Goal: Task Accomplishment & Management: Complete application form

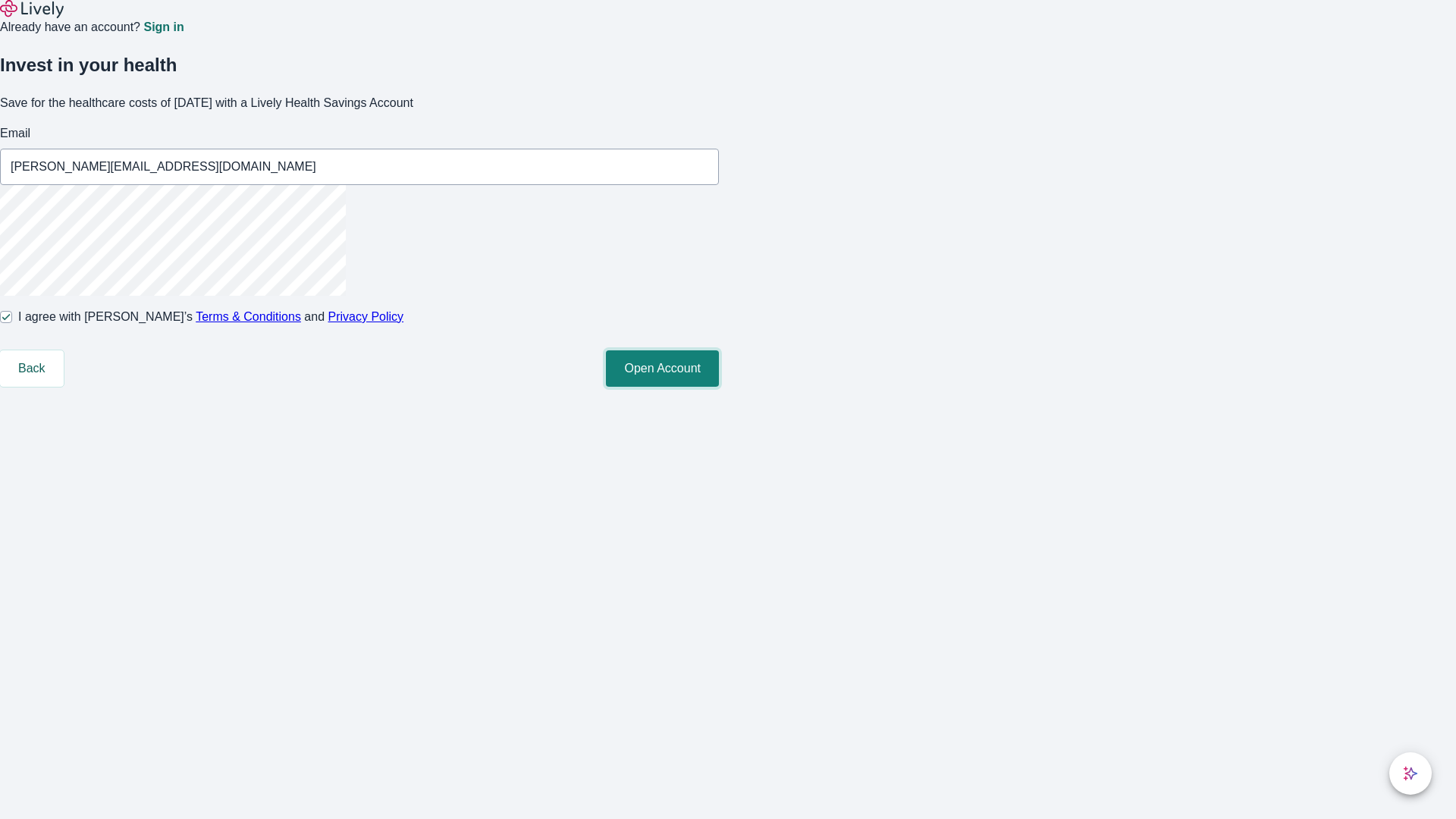
click at [719, 386] on button "Open Account" at bounding box center [663, 368] width 113 height 37
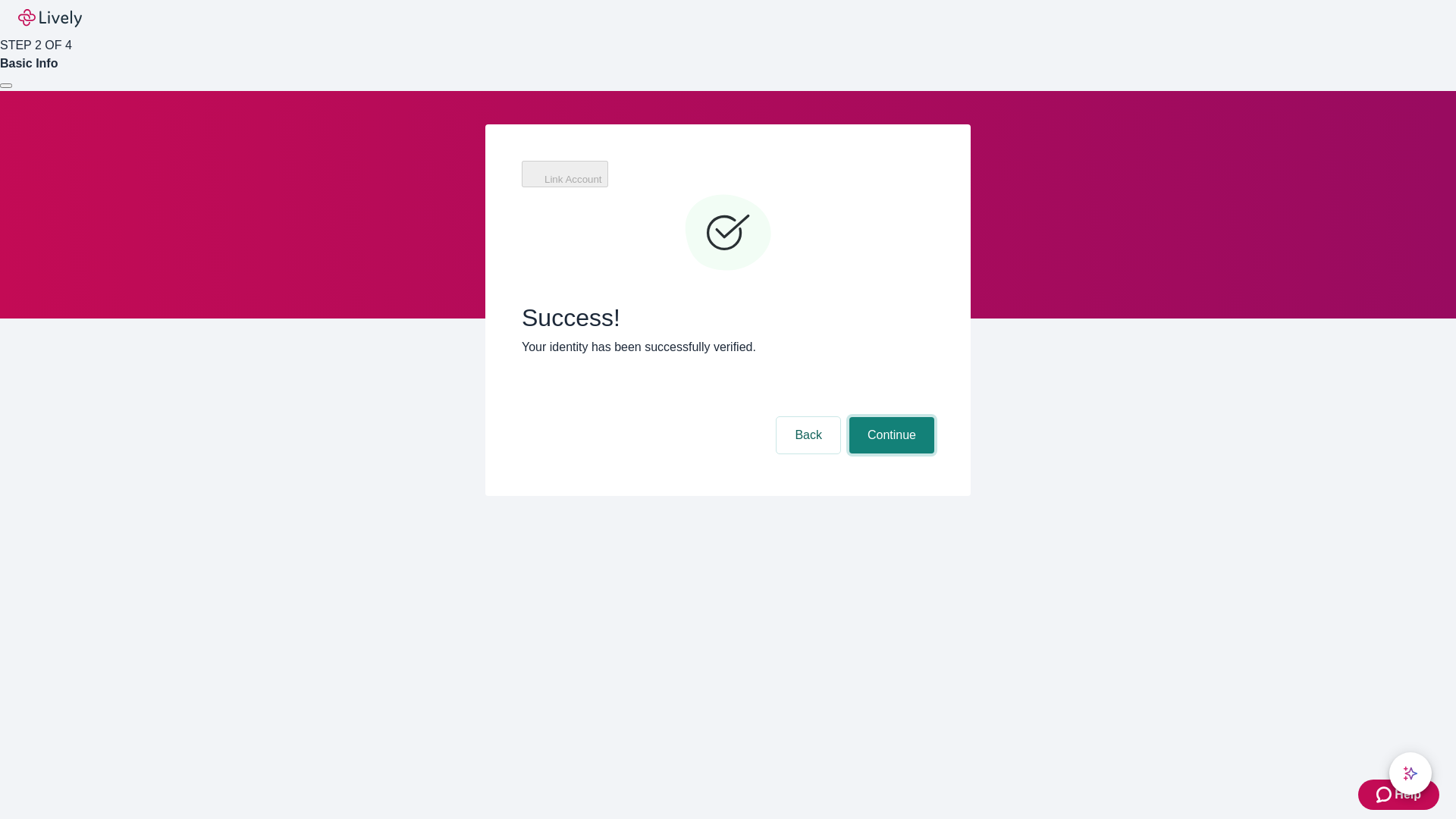
click at [889, 417] on button "Continue" at bounding box center [891, 435] width 85 height 37
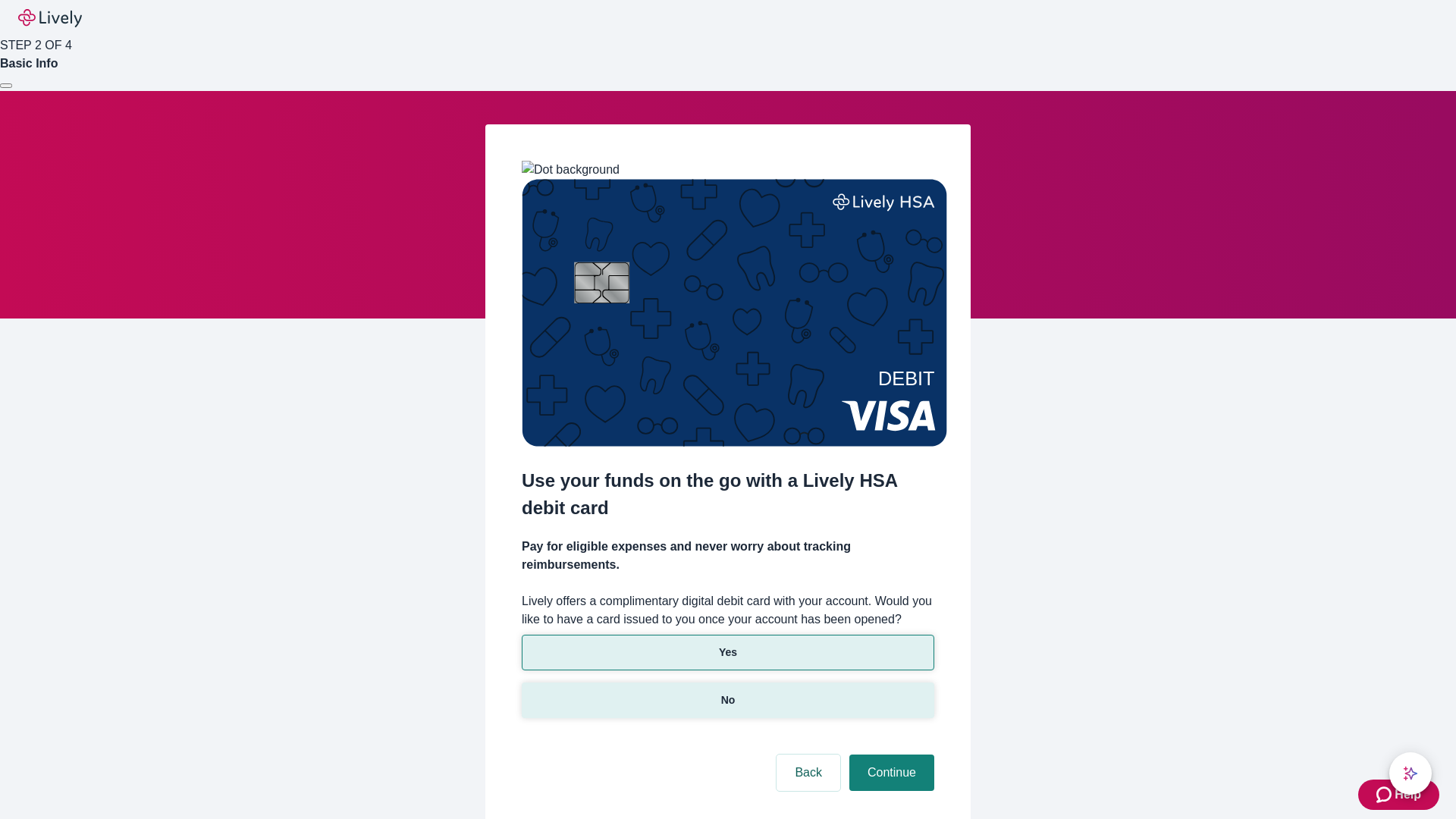
click at [728, 692] on p "No" at bounding box center [728, 700] width 15 height 16
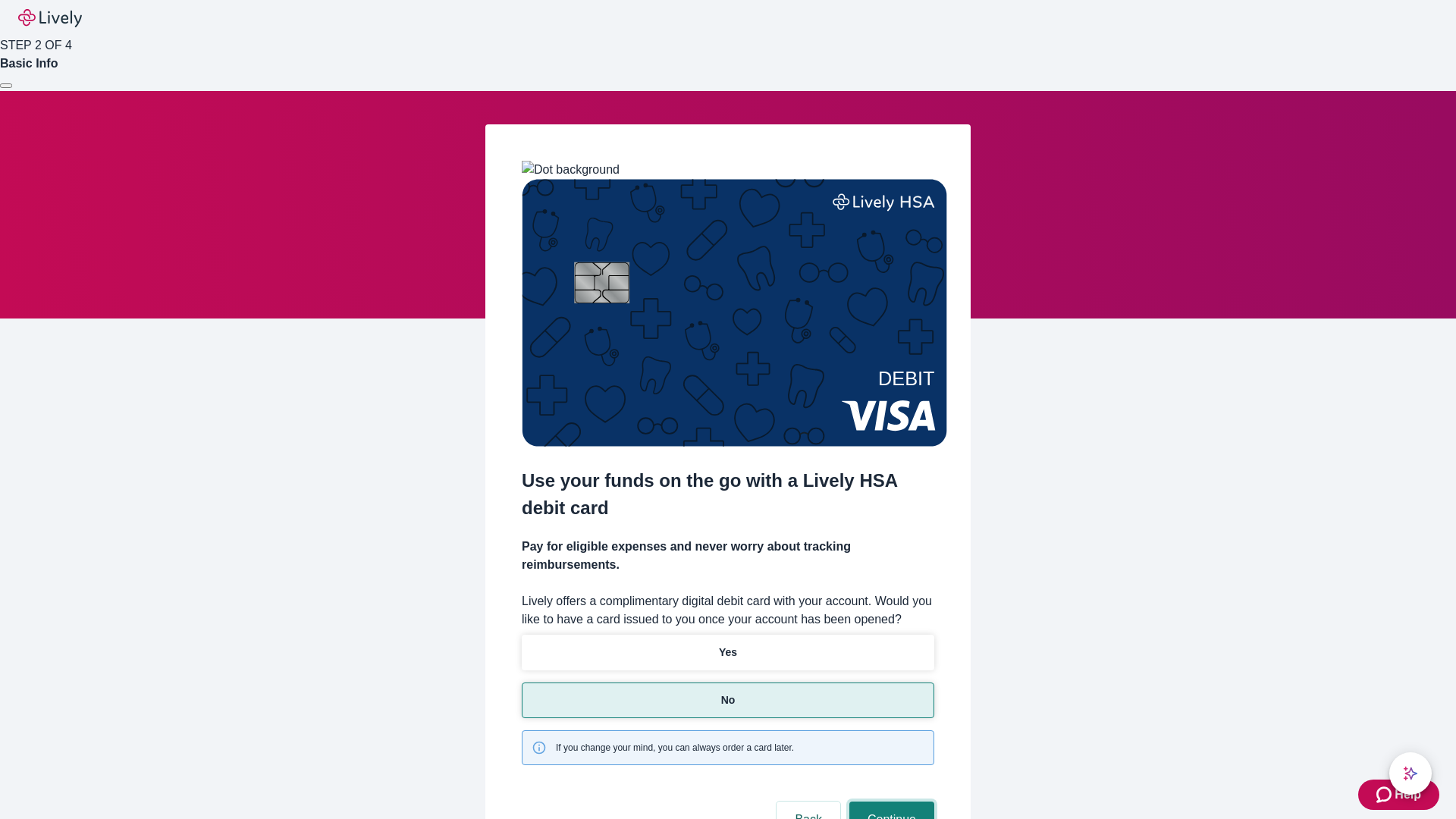
click at [889, 801] on button "Continue" at bounding box center [891, 819] width 85 height 37
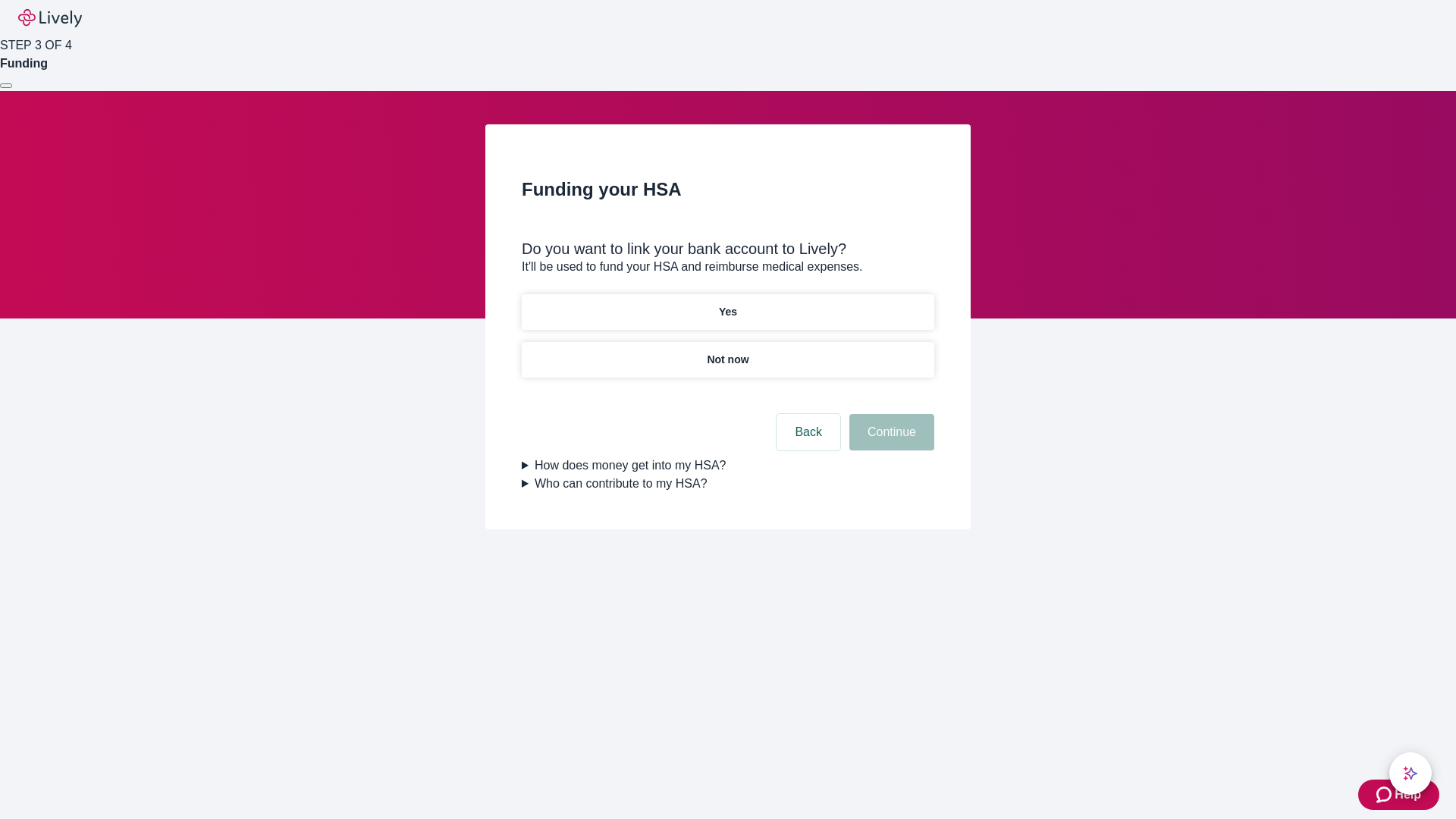
click at [728, 304] on p "Yes" at bounding box center [728, 312] width 18 height 16
click at [889, 414] on button "Continue" at bounding box center [891, 432] width 85 height 37
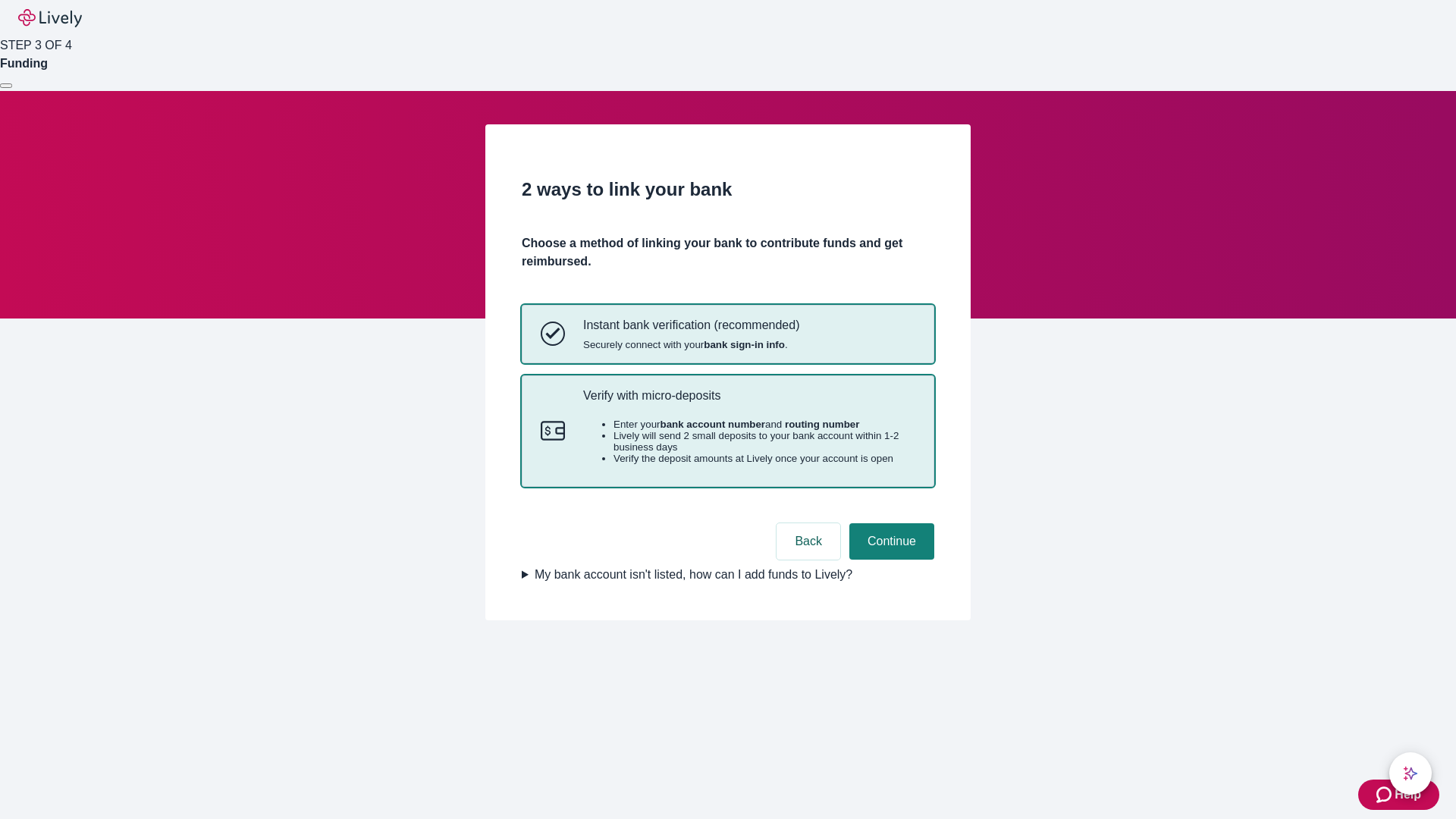
click at [748, 403] on p "Verify with micro-deposits" at bounding box center [749, 395] width 332 height 15
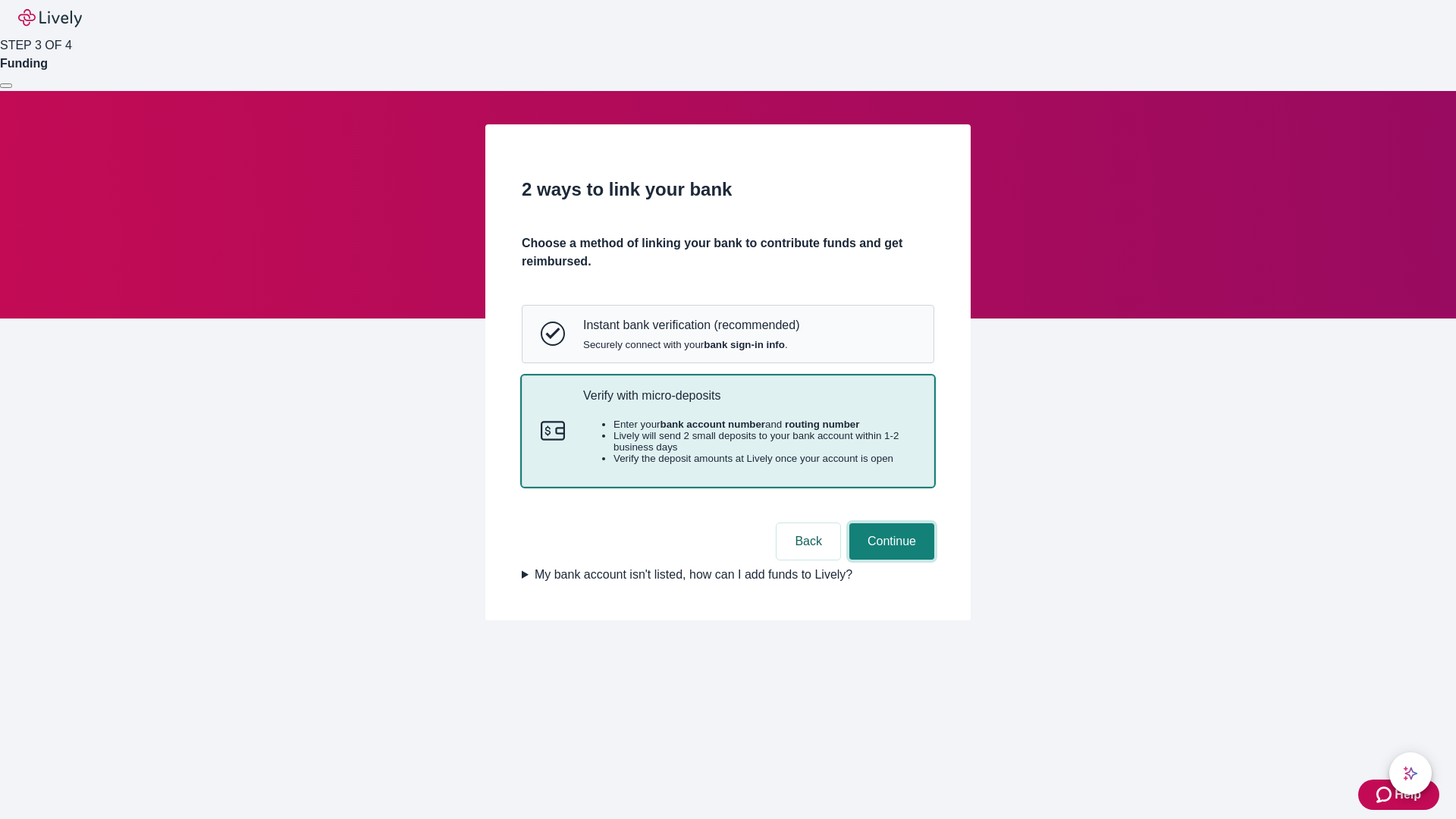
click at [889, 560] on button "Continue" at bounding box center [891, 541] width 85 height 37
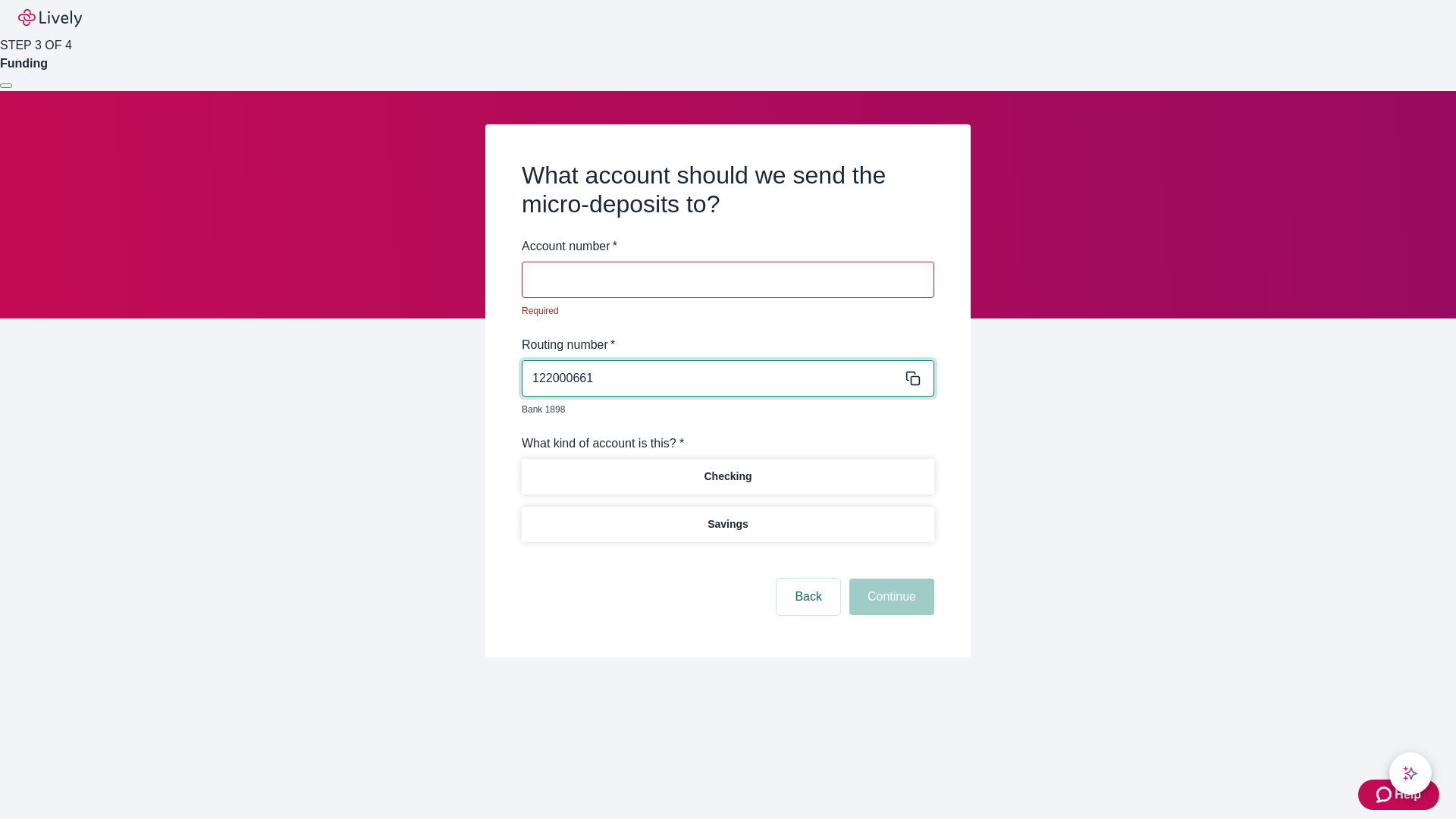
type input "122000661"
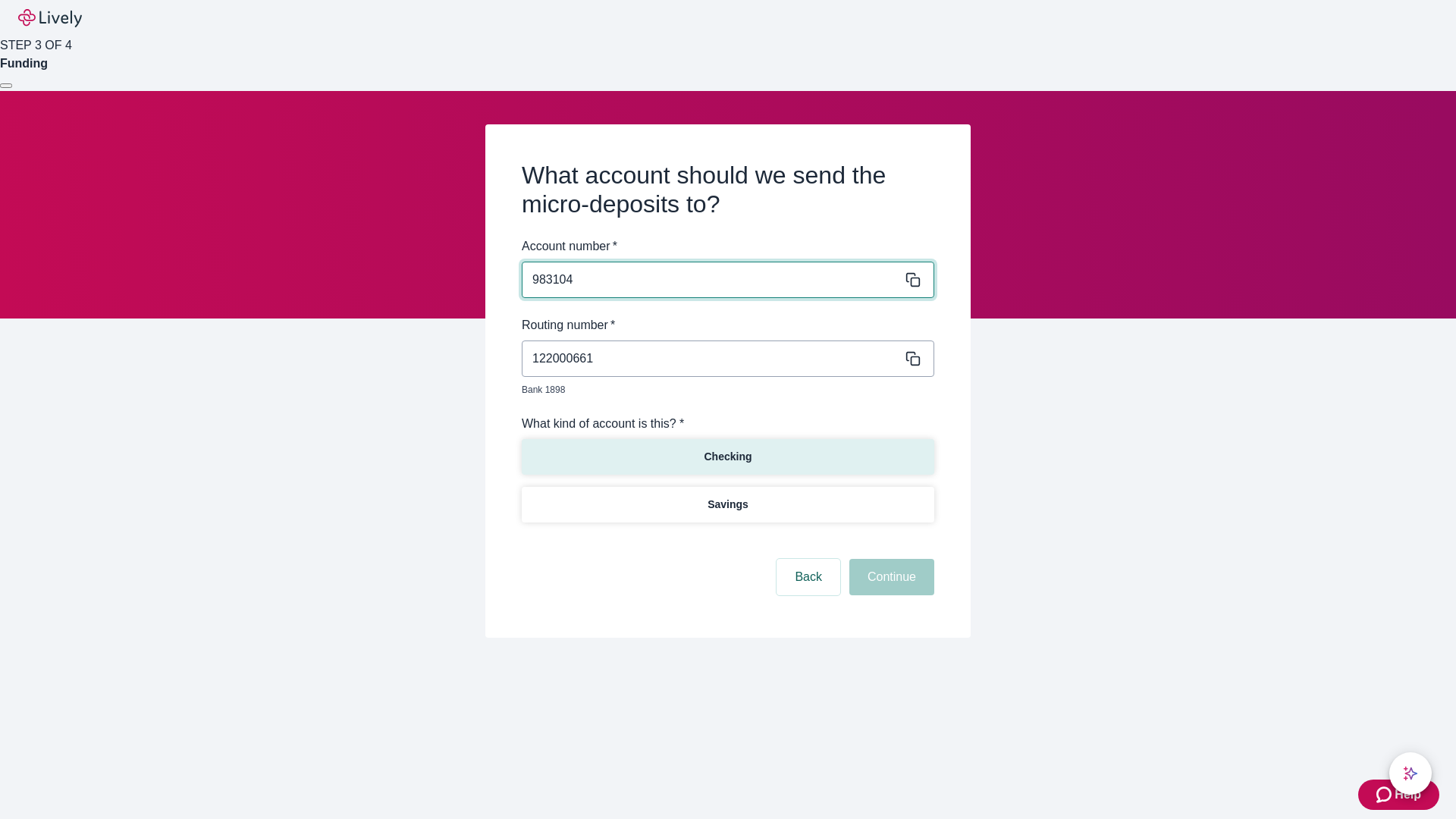
type input "983104"
click at [728, 449] on p "Checking" at bounding box center [728, 457] width 48 height 16
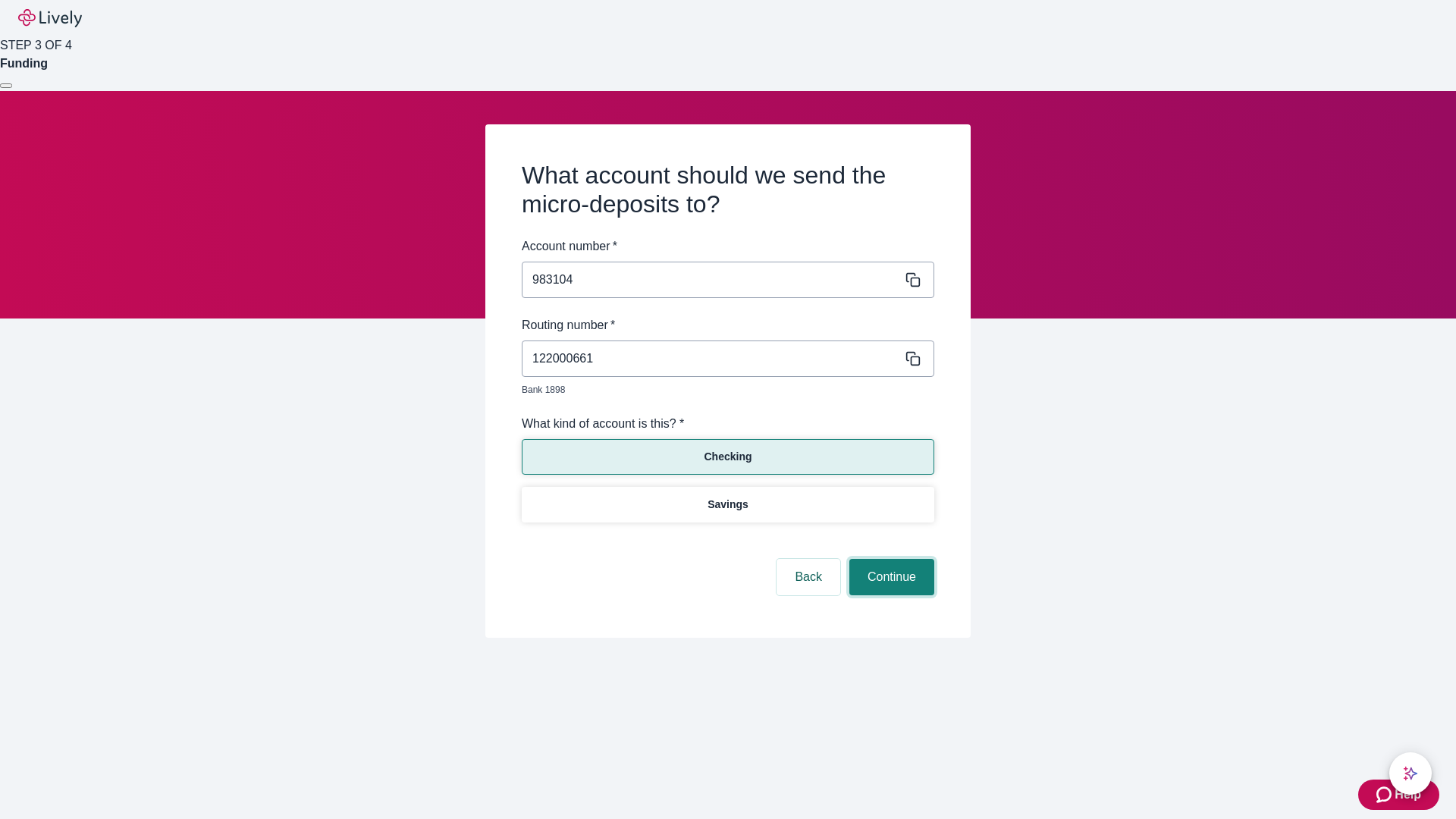
click at [889, 560] on button "Continue" at bounding box center [891, 577] width 85 height 37
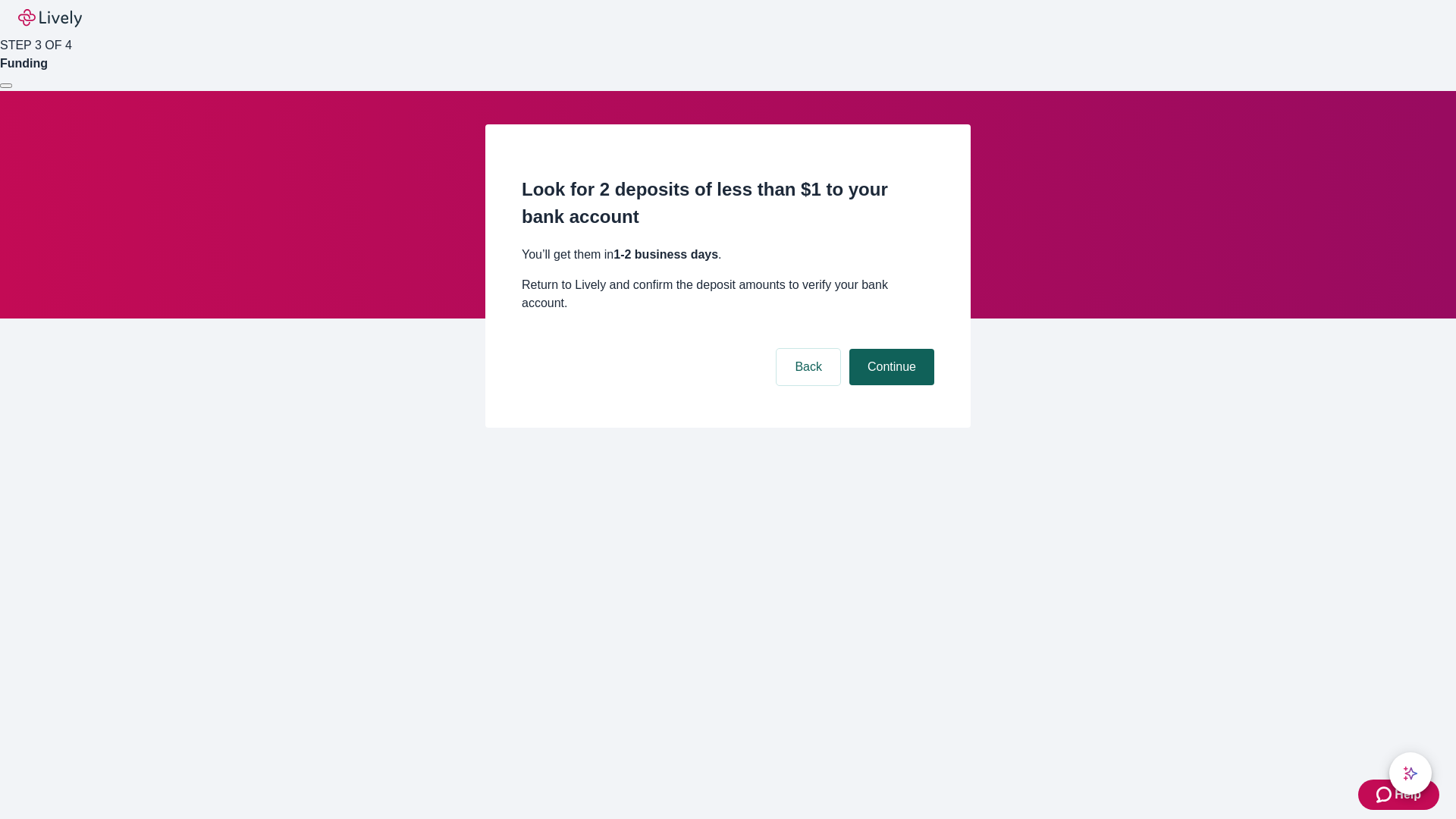
click at [889, 349] on button "Continue" at bounding box center [891, 367] width 85 height 37
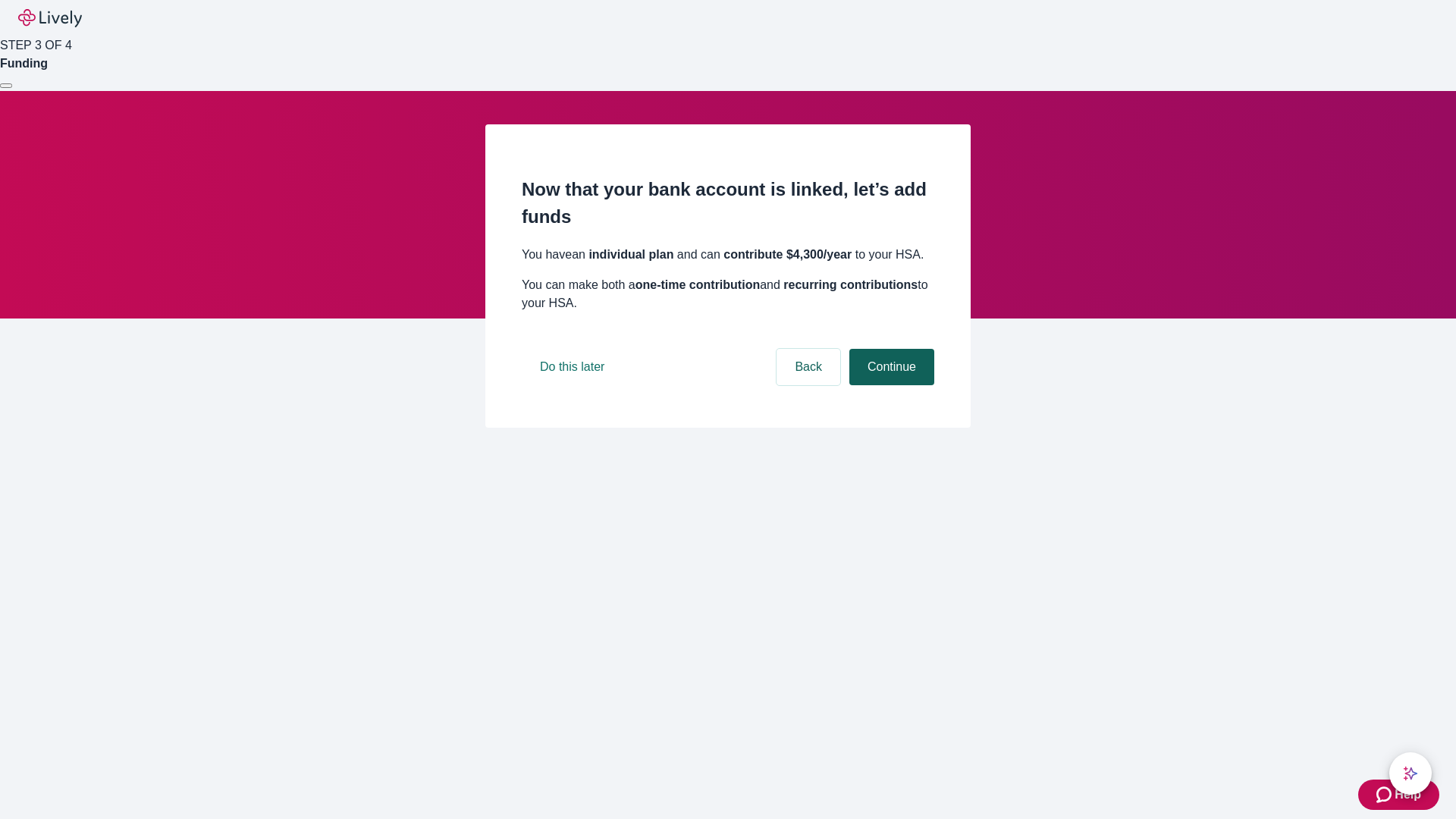
click at [889, 386] on button "Continue" at bounding box center [891, 367] width 85 height 37
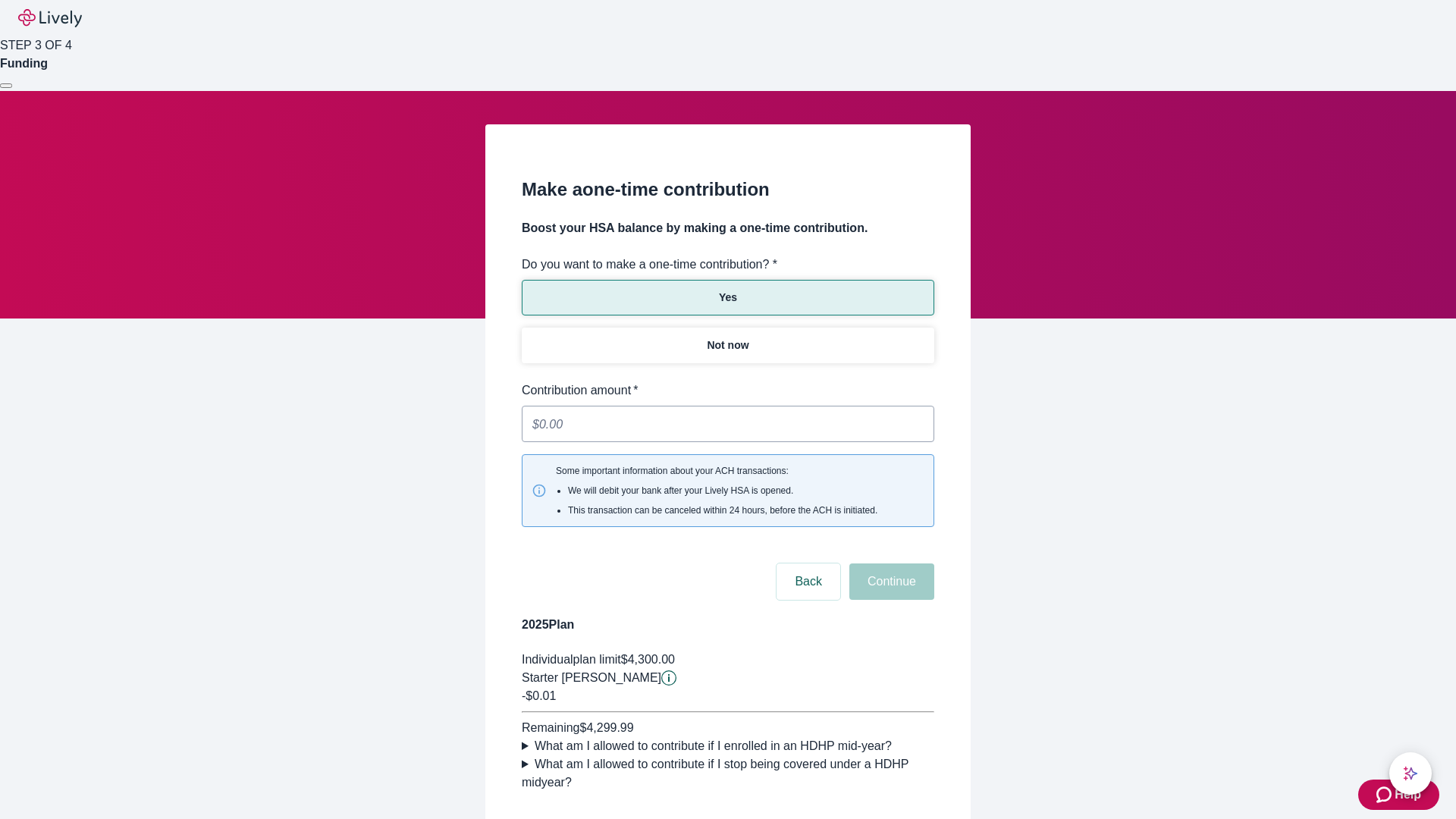
type input "0.01"
click at [889, 563] on button "Continue" at bounding box center [891, 581] width 85 height 37
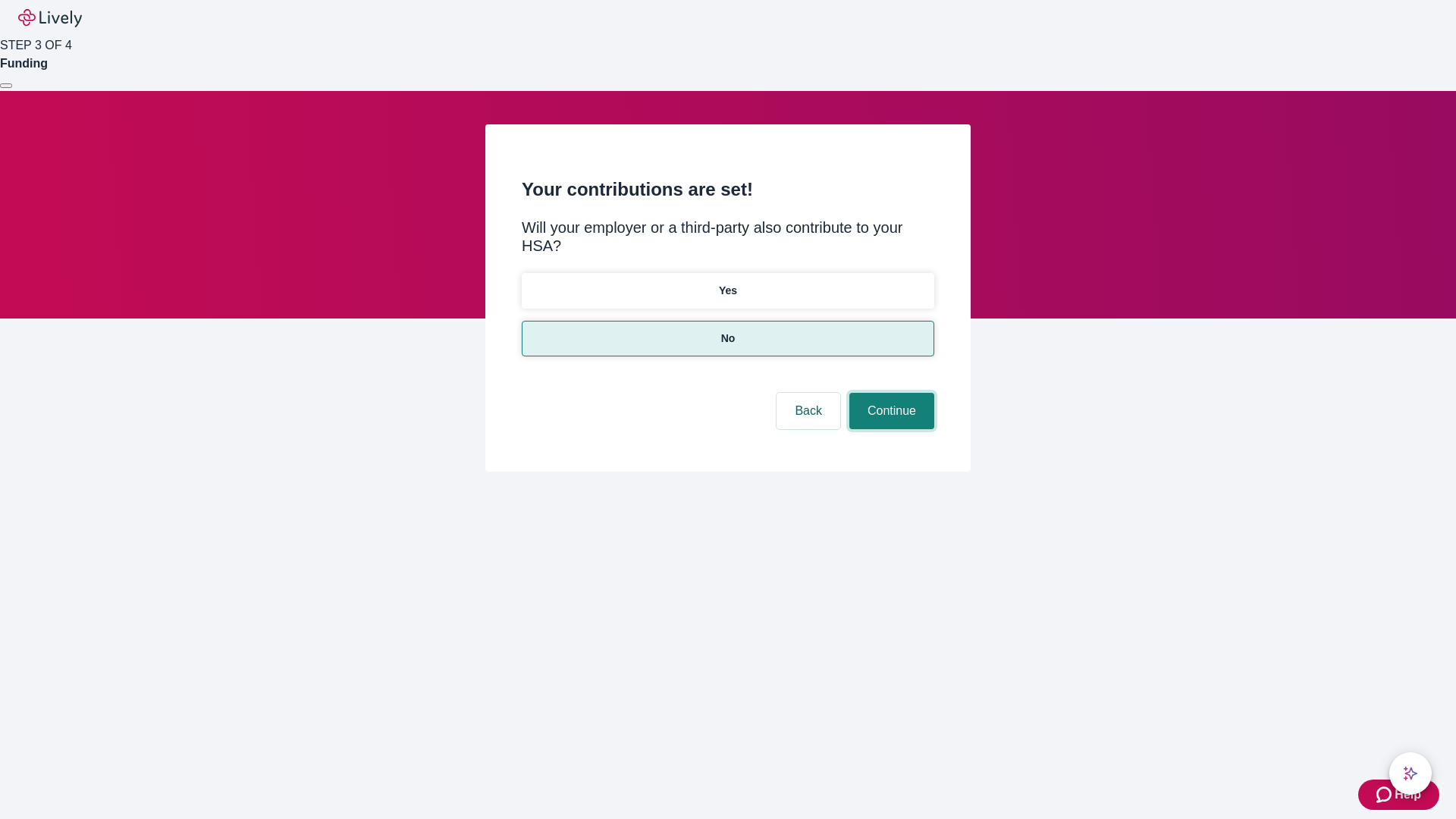
click at [889, 392] on button "Continue" at bounding box center [891, 410] width 85 height 37
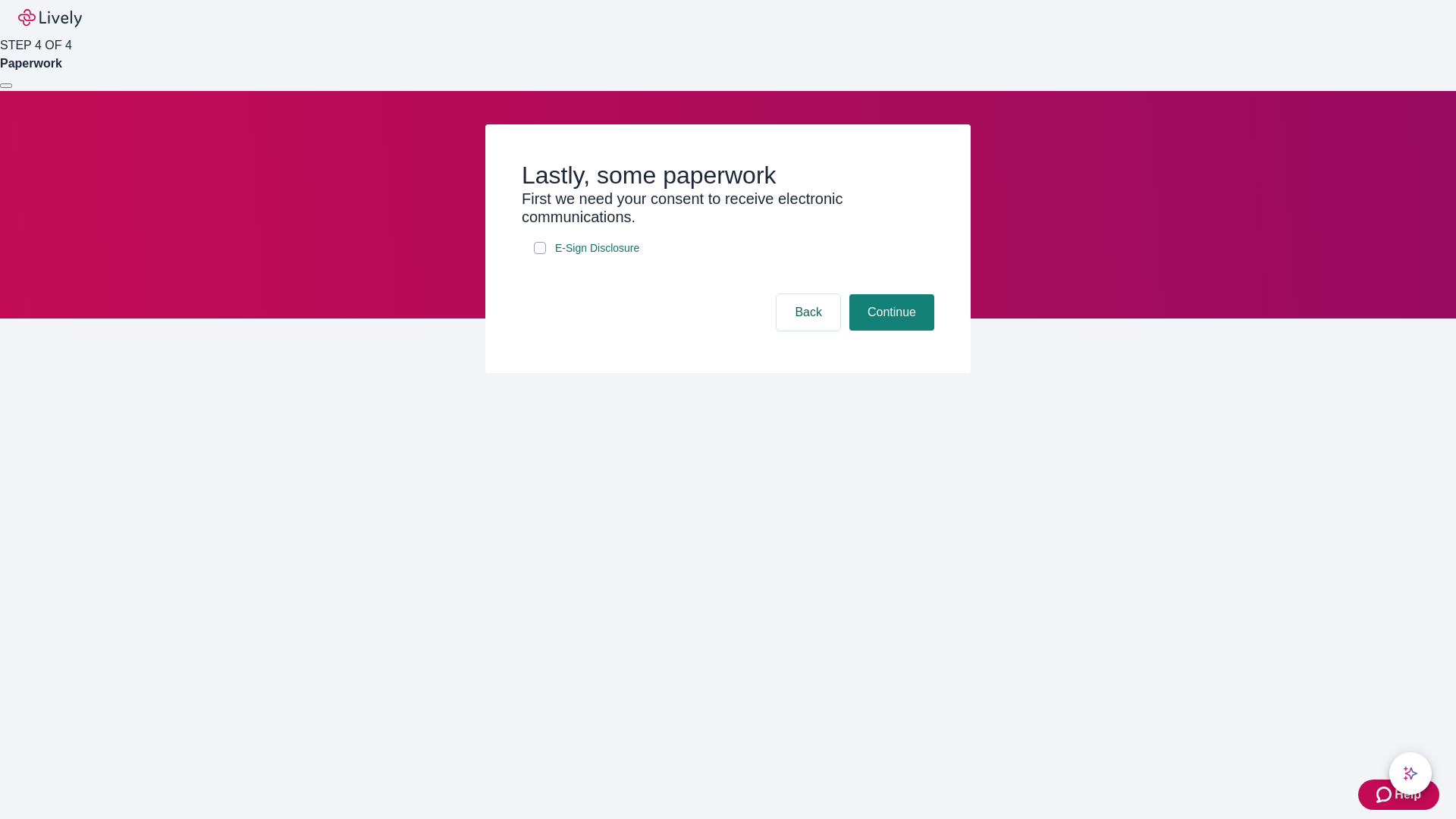
click at [539, 254] on input "E-Sign Disclosure" at bounding box center [539, 248] width 12 height 12
checkbox input "true"
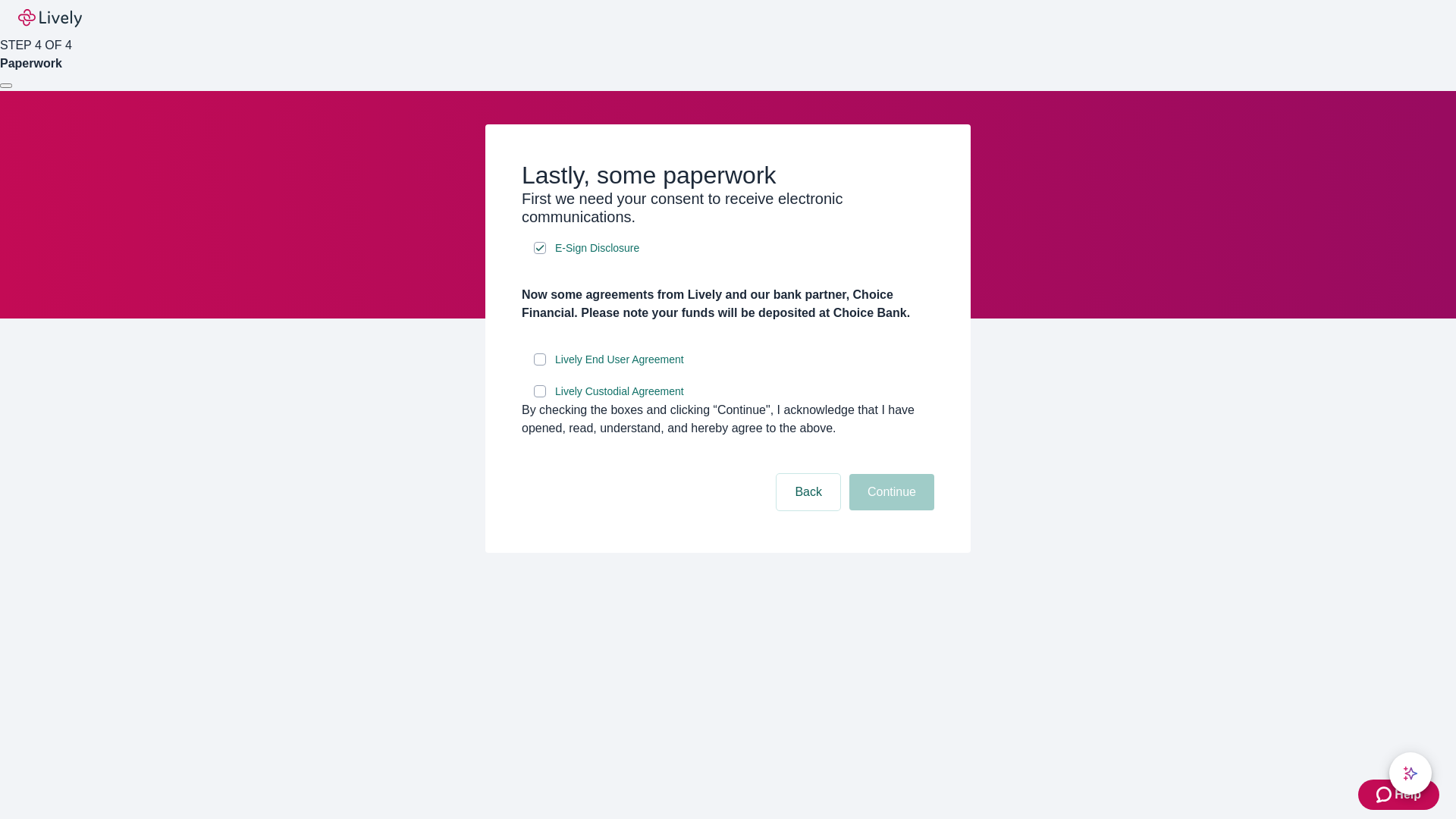
click at [539, 365] on input "Lively End User Agreement" at bounding box center [539, 359] width 12 height 12
checkbox input "true"
click at [539, 398] on input "Lively Custodial Agreement" at bounding box center [539, 392] width 12 height 12
checkbox input "true"
click at [889, 510] on button "Continue" at bounding box center [891, 492] width 85 height 37
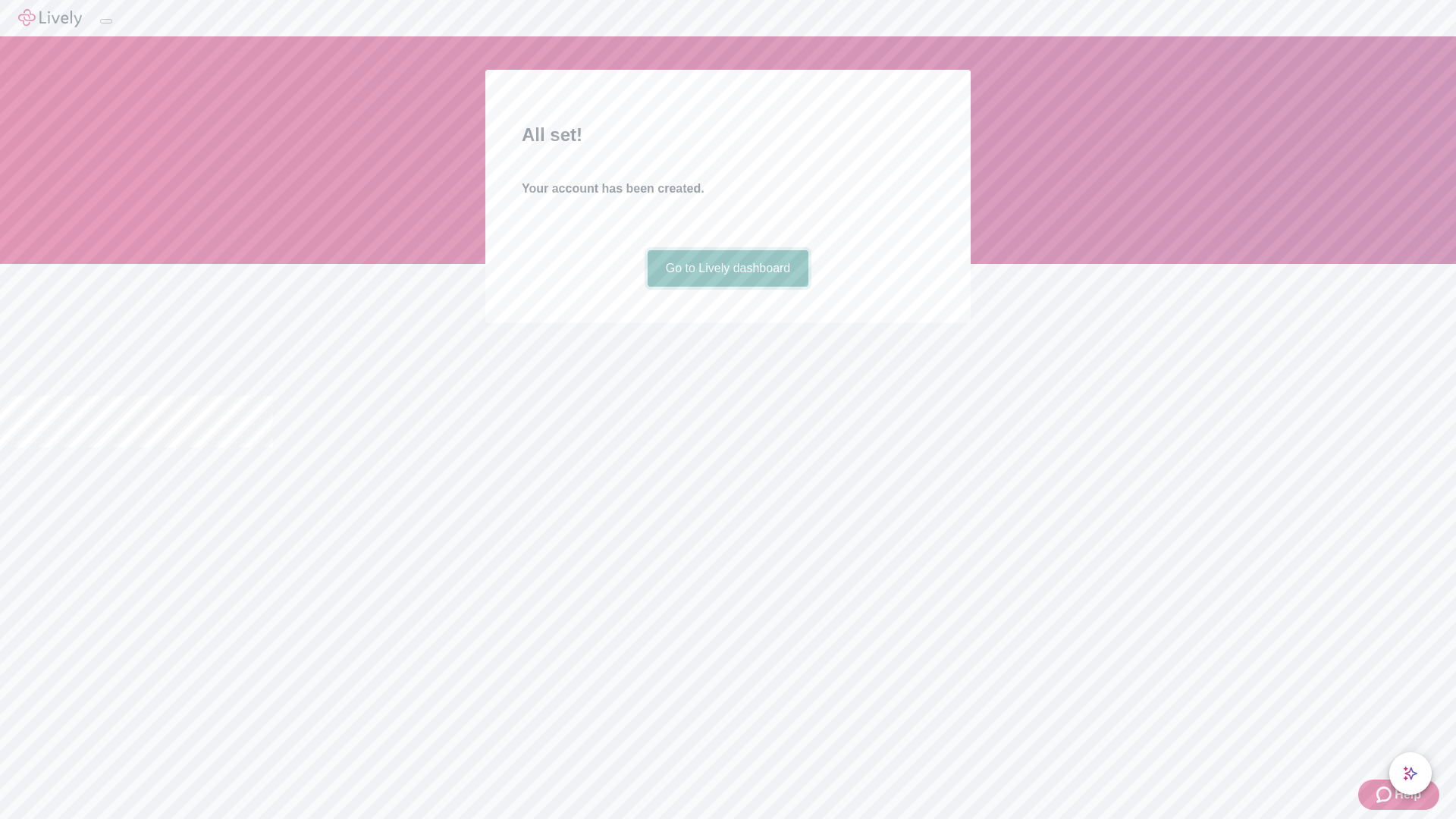
click at [728, 286] on link "Go to Lively dashboard" at bounding box center [728, 268] width 162 height 37
